Goal: Information Seeking & Learning: Compare options

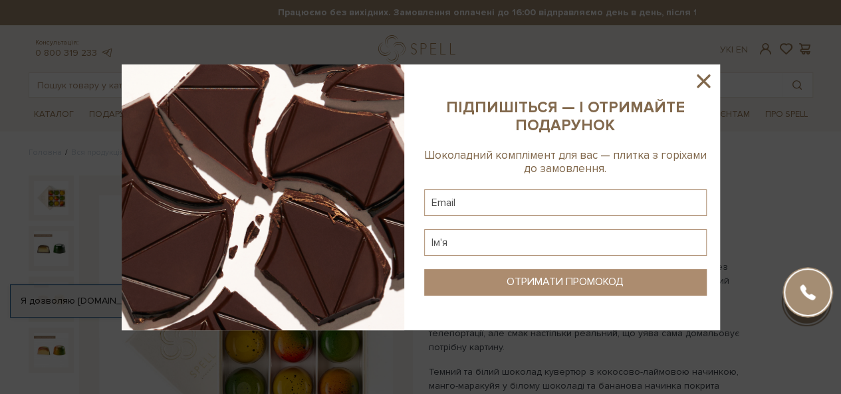
click at [701, 79] on icon at bounding box center [703, 80] width 13 height 13
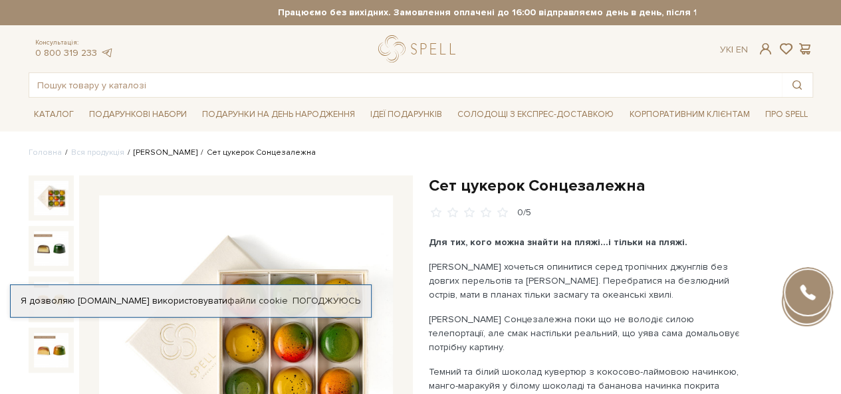
click at [150, 155] on link "Сети цукерок" at bounding box center [166, 153] width 64 height 10
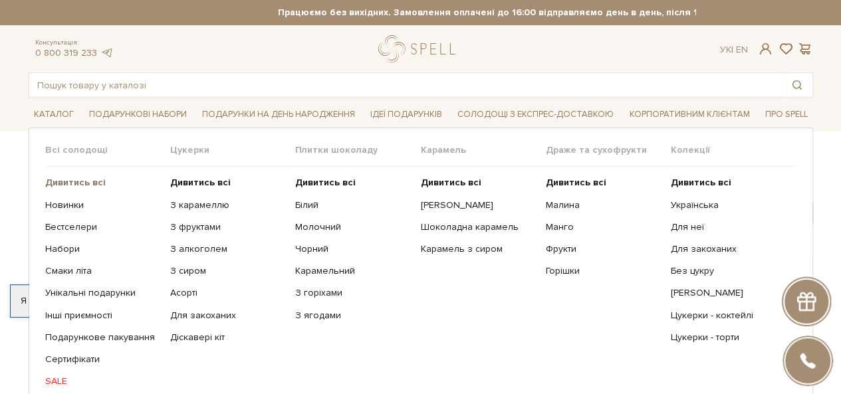
click at [68, 182] on b "Дивитись всі" at bounding box center [75, 182] width 61 height 11
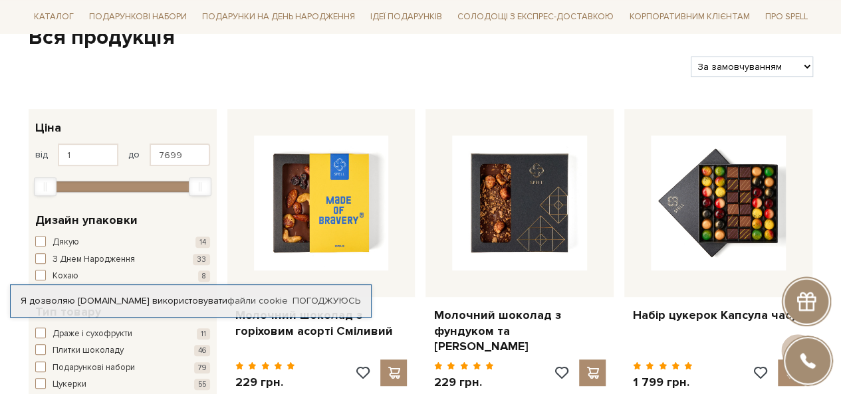
scroll to position [133, 0]
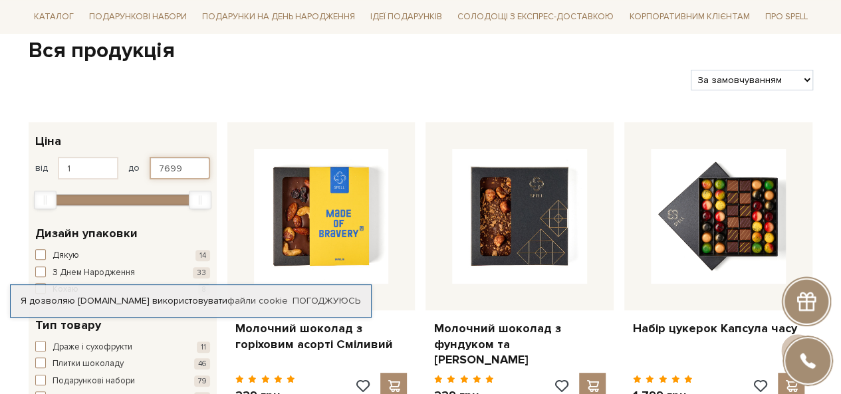
drag, startPoint x: 183, startPoint y: 167, endPoint x: 152, endPoint y: 166, distance: 31.9
click at [152, 166] on input "7699" at bounding box center [180, 168] width 61 height 23
type input "300"
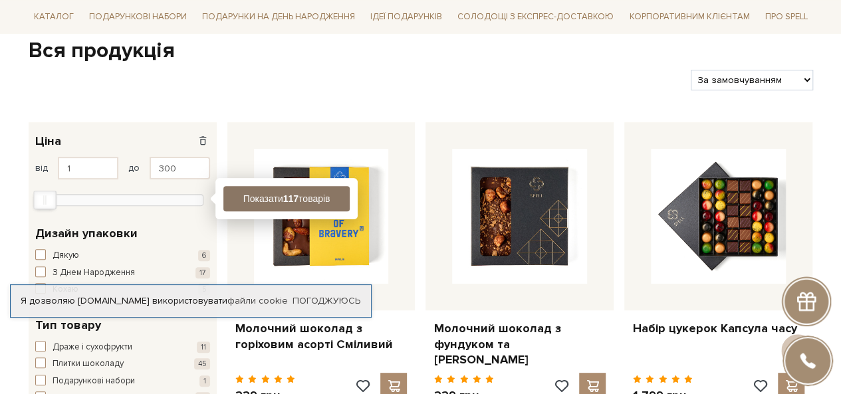
click at [259, 197] on button "Показати 117 товарів" at bounding box center [286, 198] width 126 height 25
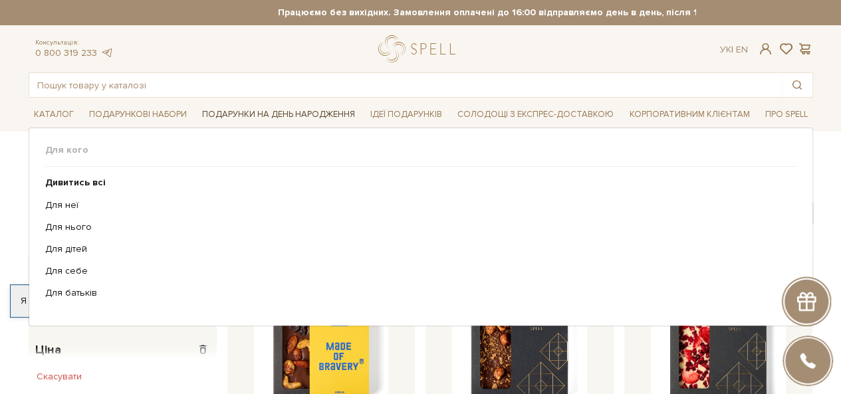
click at [279, 112] on span "Подарунки на День народження" at bounding box center [279, 114] width 164 height 21
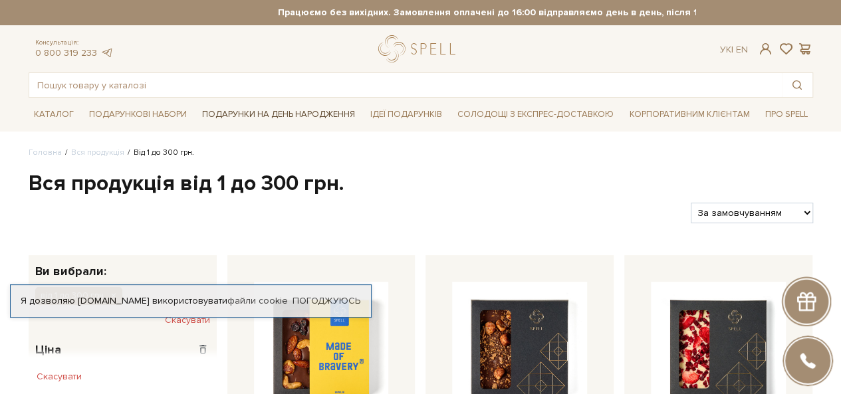
click at [286, 111] on span "Подарунки на День народження" at bounding box center [279, 114] width 164 height 21
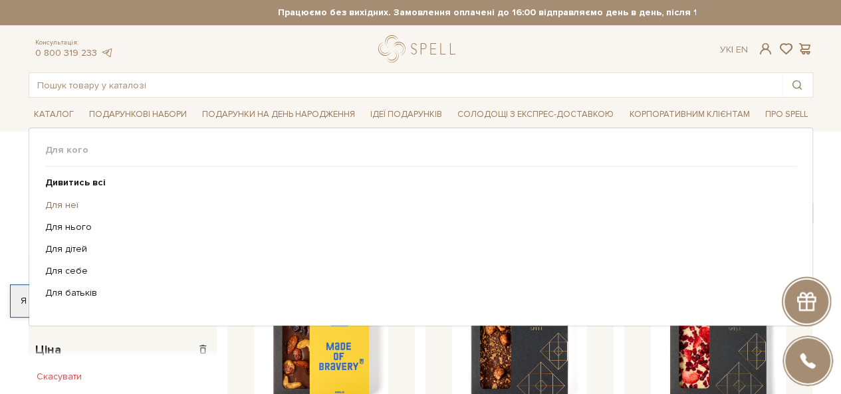
click at [58, 201] on link "Для неї" at bounding box center [415, 205] width 741 height 12
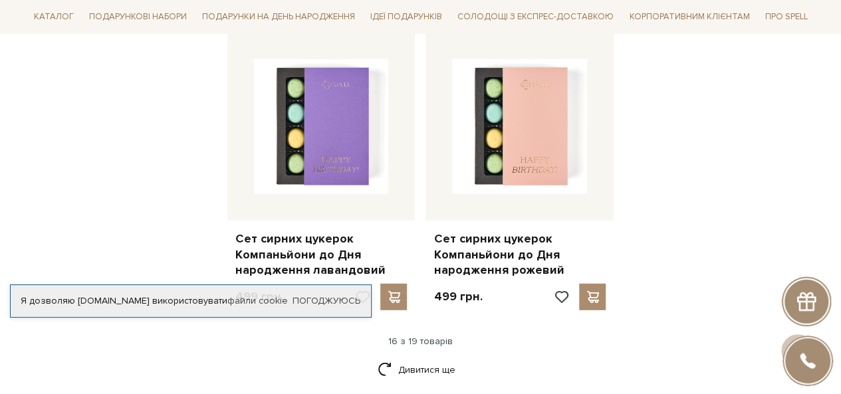
scroll to position [1662, 0]
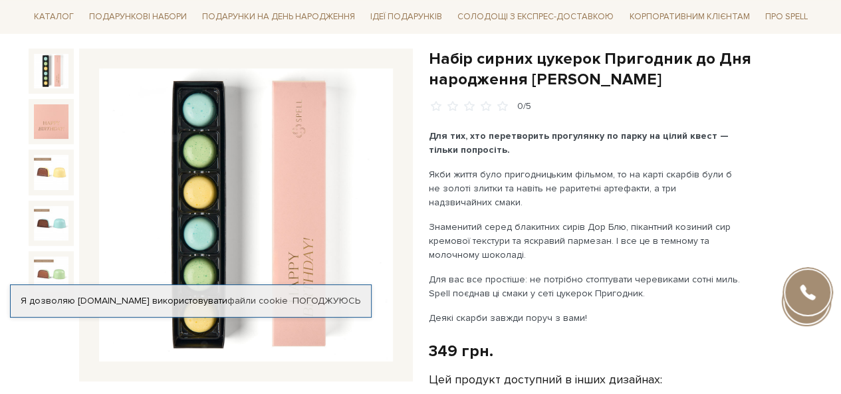
scroll to position [133, 0]
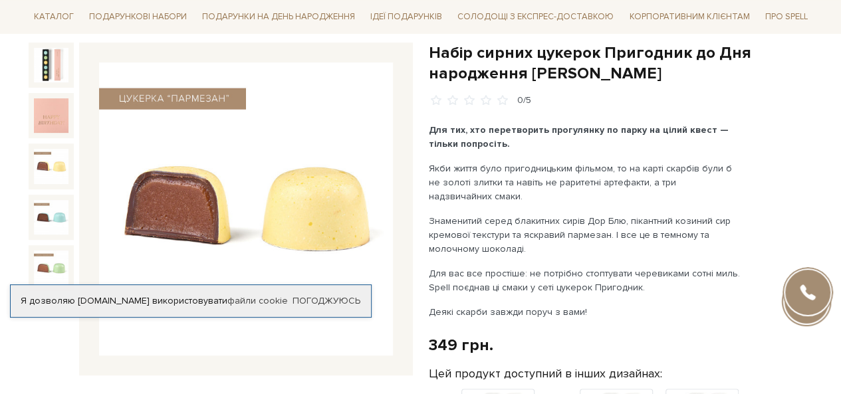
click at [60, 163] on img at bounding box center [51, 166] width 35 height 35
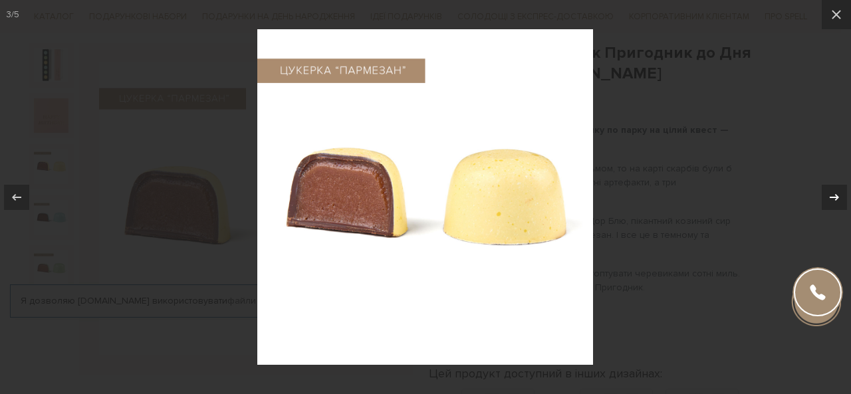
click at [832, 189] on icon at bounding box center [834, 197] width 16 height 16
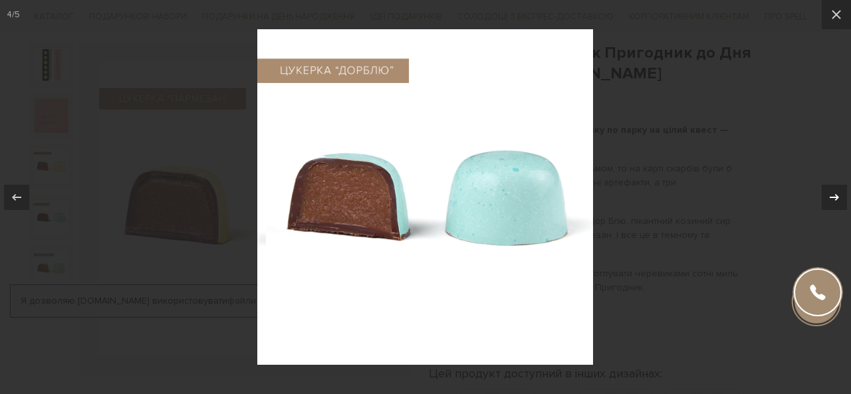
click at [833, 191] on icon at bounding box center [834, 197] width 16 height 16
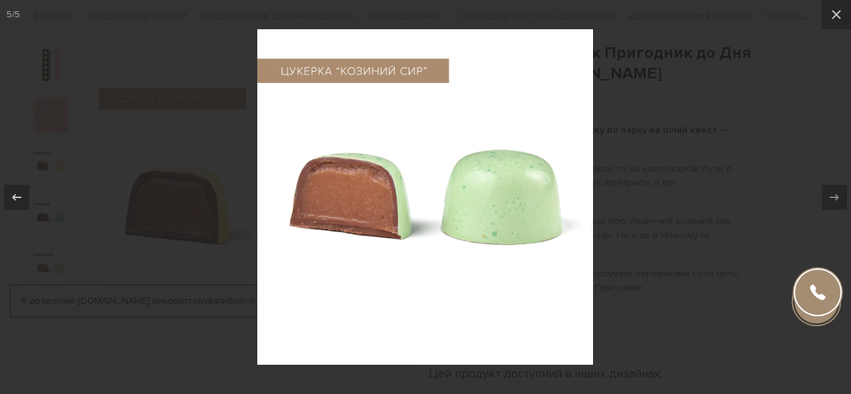
click at [738, 120] on div at bounding box center [425, 197] width 851 height 394
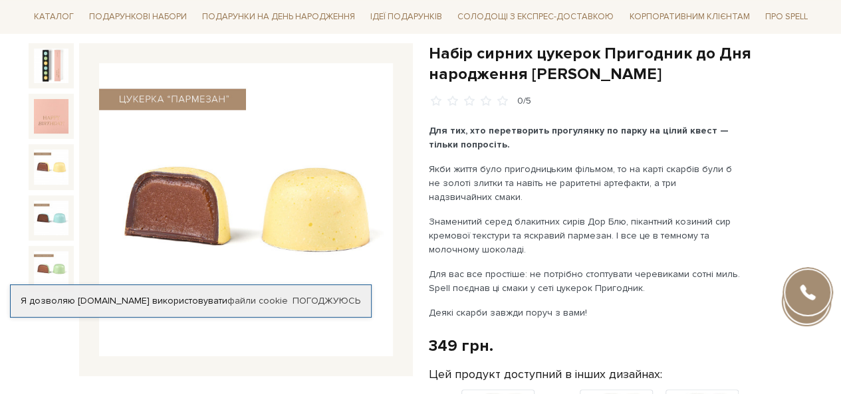
scroll to position [133, 0]
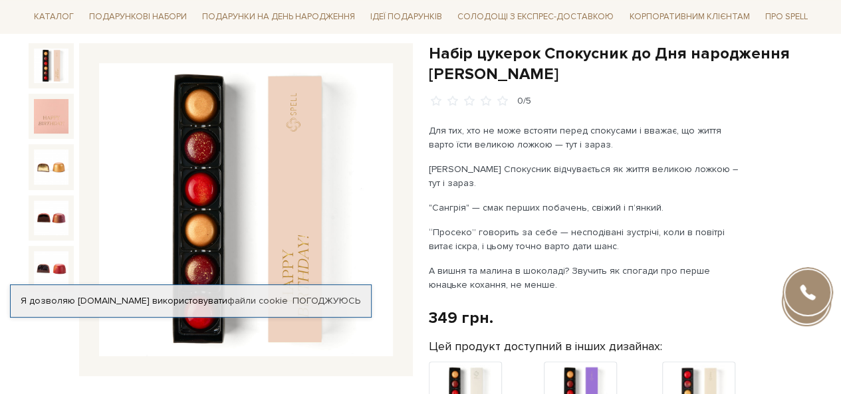
scroll to position [133, 0]
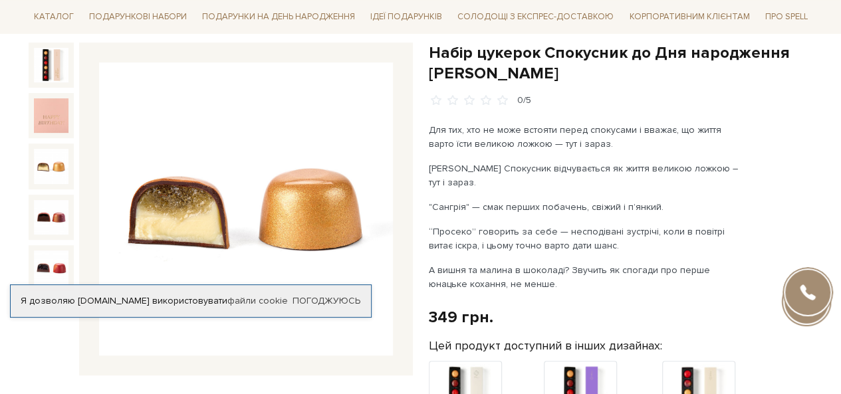
click at [62, 163] on img at bounding box center [51, 166] width 35 height 35
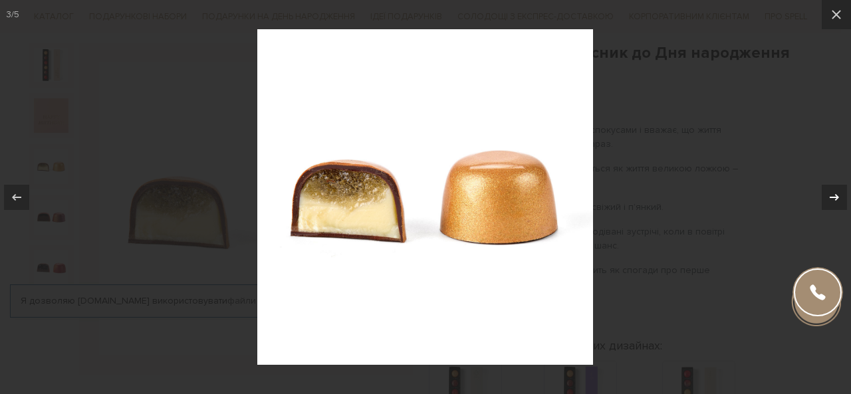
click at [839, 193] on icon at bounding box center [834, 197] width 16 height 16
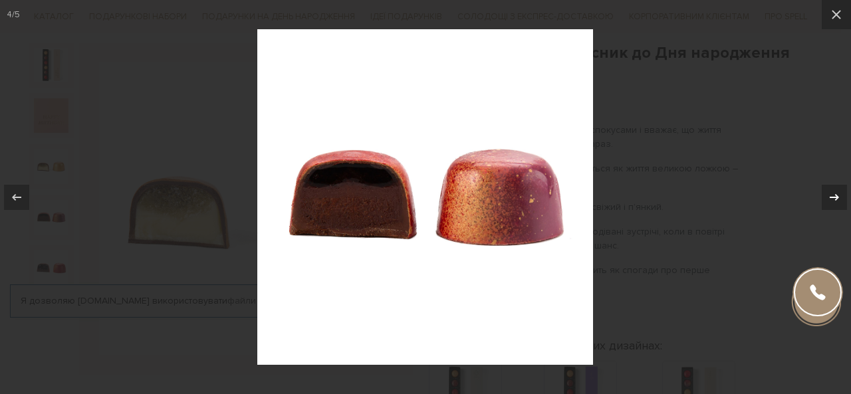
click at [839, 193] on icon at bounding box center [834, 197] width 16 height 16
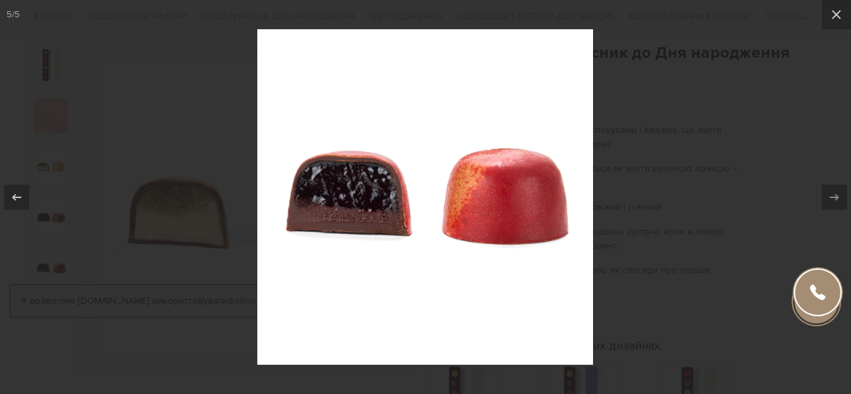
click at [711, 162] on div at bounding box center [425, 197] width 851 height 394
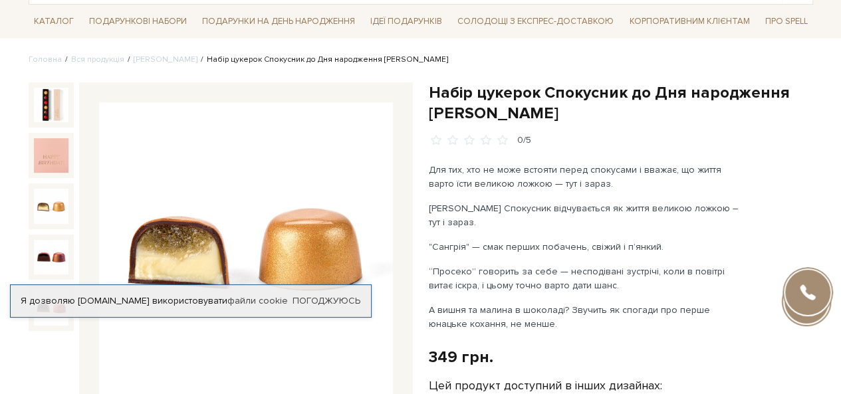
scroll to position [66, 0]
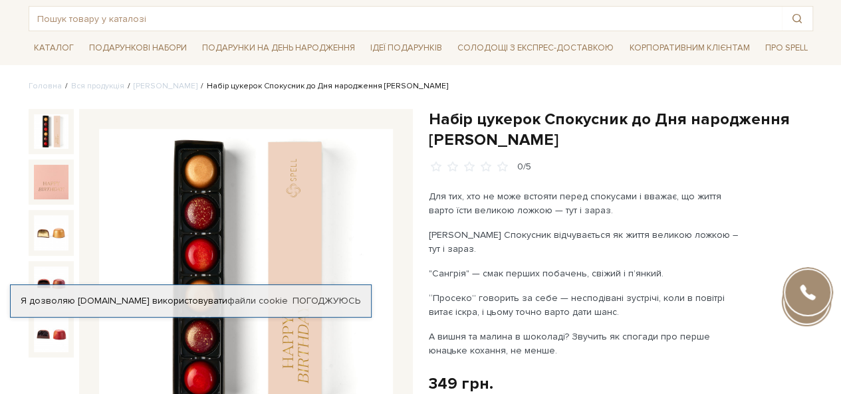
click at [62, 134] on img at bounding box center [51, 131] width 35 height 35
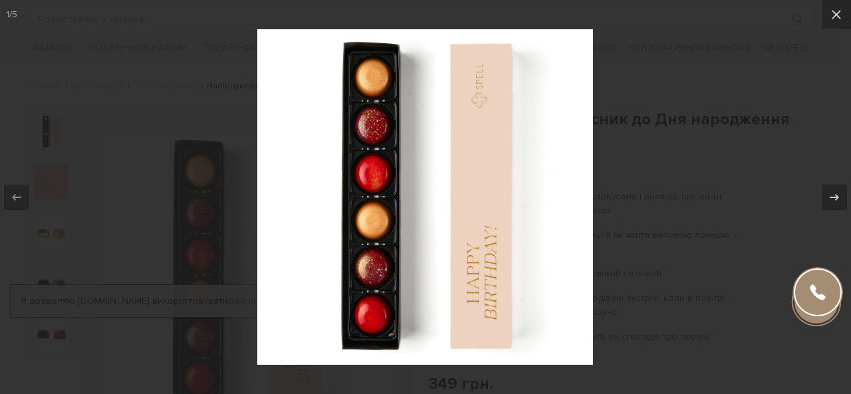
click at [85, 81] on div at bounding box center [425, 197] width 851 height 394
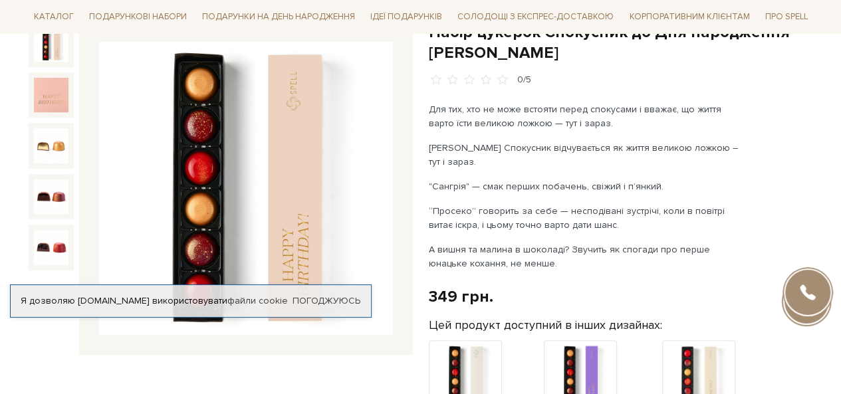
scroll to position [133, 0]
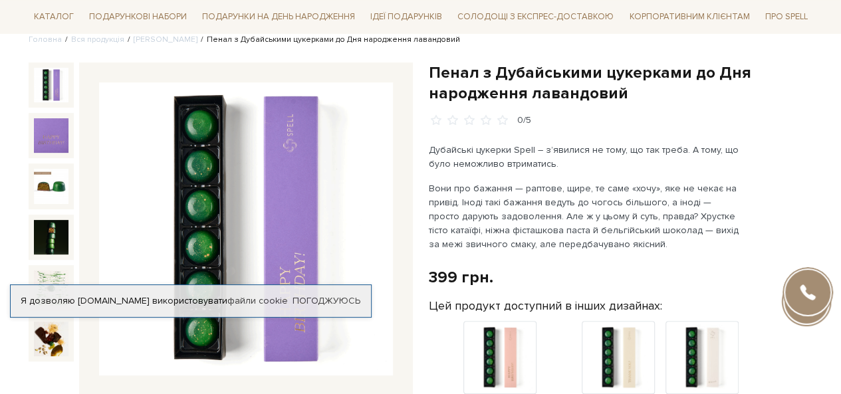
scroll to position [133, 0]
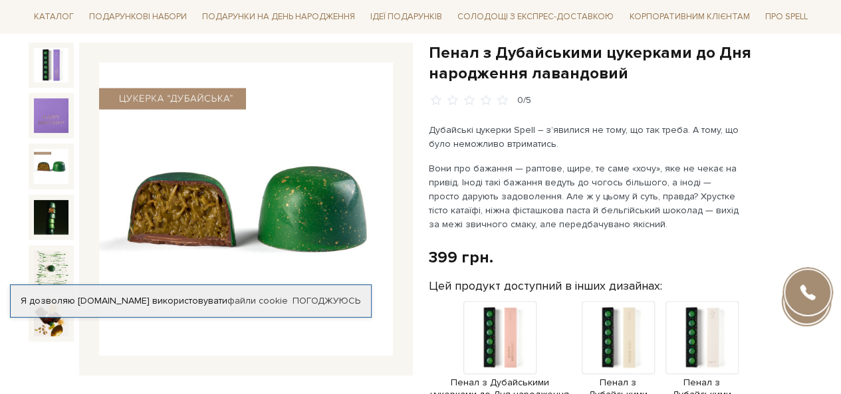
click at [42, 159] on img at bounding box center [51, 166] width 35 height 35
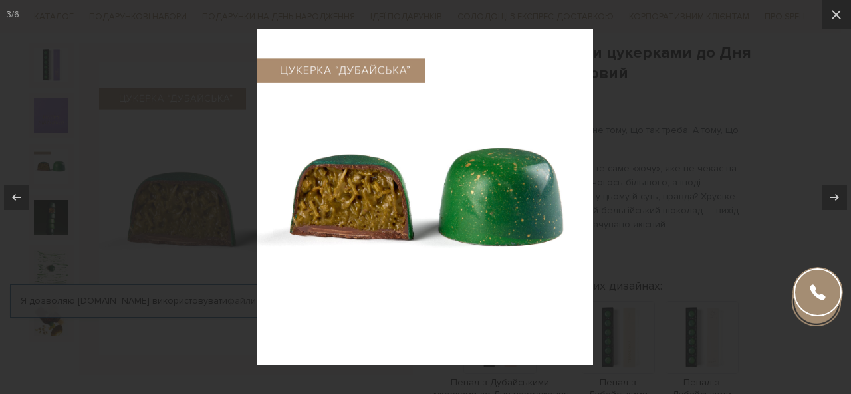
click at [106, 176] on div at bounding box center [425, 197] width 851 height 394
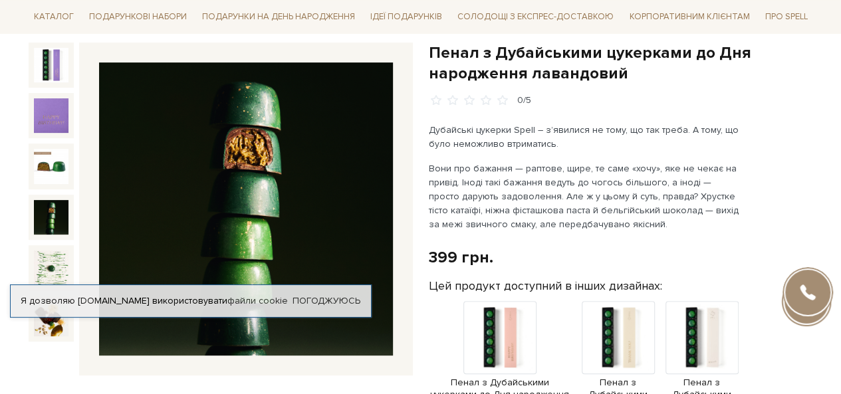
click at [54, 217] on img at bounding box center [51, 217] width 35 height 35
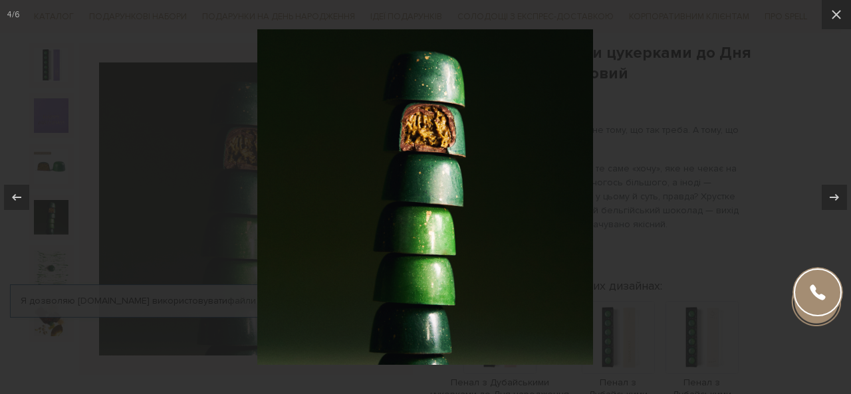
click at [94, 168] on div at bounding box center [425, 197] width 851 height 394
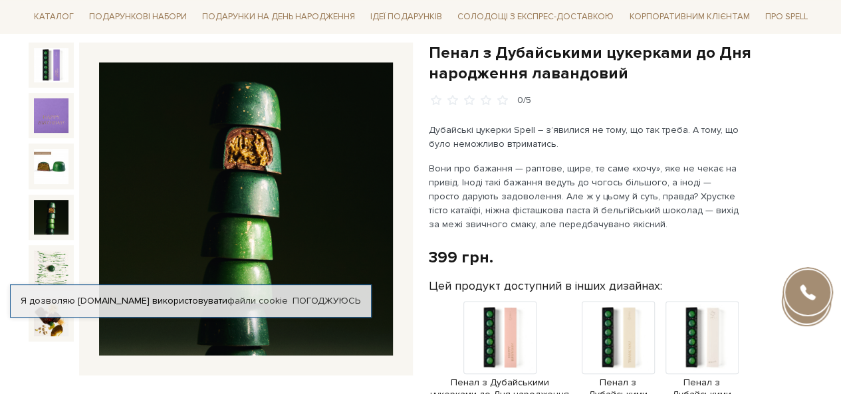
drag, startPoint x: 568, startPoint y: 168, endPoint x: 548, endPoint y: 168, distance: 20.6
click at [568, 168] on p "Вони про бажання — раптове, щире, те саме «хочу», яке не чекає на привід. Іноді…" at bounding box center [585, 197] width 312 height 70
drag, startPoint x: 525, startPoint y: 180, endPoint x: 697, endPoint y: 183, distance: 171.6
click at [657, 183] on p "Вони про бажання — раптове, щире, те саме «хочу», яке не чекає на привід. Іноді…" at bounding box center [585, 197] width 312 height 70
click at [705, 183] on p "Вони про бажання — раптове, щире, те саме «хочу», яке не чекає на привід. Іноді…" at bounding box center [585, 197] width 312 height 70
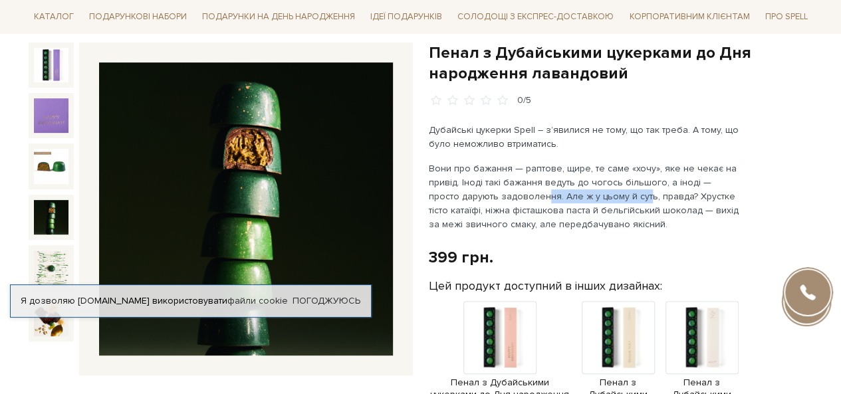
drag, startPoint x: 507, startPoint y: 197, endPoint x: 608, endPoint y: 197, distance: 101.1
click at [608, 197] on p "Вони про бажання — раптове, щире, те саме «хочу», яке не чекає на привід. Іноді…" at bounding box center [585, 197] width 312 height 70
drag, startPoint x: 662, startPoint y: 194, endPoint x: 684, endPoint y: 193, distance: 22.0
click at [675, 193] on p "Вони про бажання — раптове, щире, те саме «хочу», яке не чекає на привід. Іноді…" at bounding box center [585, 197] width 312 height 70
drag, startPoint x: 487, startPoint y: 205, endPoint x: 519, endPoint y: 205, distance: 31.9
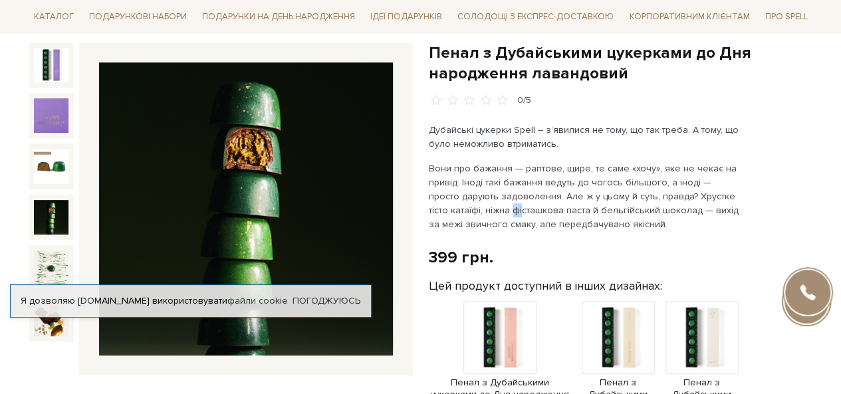
click at [519, 205] on p "Вони про бажання — раптове, щире, те саме «хочу», яке не чекає на привід. Іноді…" at bounding box center [585, 197] width 312 height 70
drag, startPoint x: 461, startPoint y: 209, endPoint x: 531, endPoint y: 205, distance: 69.3
click at [521, 205] on p "Вони про бажання — раптове, щире, те саме «хочу», яке не чекає на привід. Іноді…" at bounding box center [585, 197] width 312 height 70
drag, startPoint x: 618, startPoint y: 207, endPoint x: 666, endPoint y: 204, distance: 48.6
click at [658, 205] on p "Вони про бажання — раптове, щире, те саме «хочу», яке не чекає на привід. Іноді…" at bounding box center [585, 197] width 312 height 70
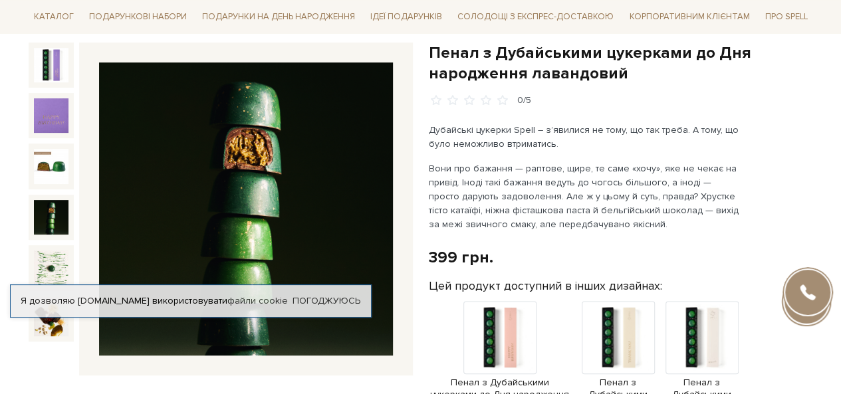
drag, startPoint x: 690, startPoint y: 204, endPoint x: 528, endPoint y: 211, distance: 162.4
click at [685, 204] on p "Вони про бажання — раптове, щире, те саме «хочу», яке не чекає на привід. Іноді…" at bounding box center [585, 197] width 312 height 70
drag, startPoint x: 509, startPoint y: 217, endPoint x: 597, endPoint y: 217, distance: 87.8
click at [597, 217] on p "Вони про бажання — раптове, щире, те саме «хочу», яке не чекає на привід. Іноді…" at bounding box center [585, 197] width 312 height 70
click at [620, 215] on p "Вони про бажання — раптове, щире, те саме «хочу», яке не чекає на привід. Іноді…" at bounding box center [585, 197] width 312 height 70
